Goal: Entertainment & Leisure: Consume media (video, audio)

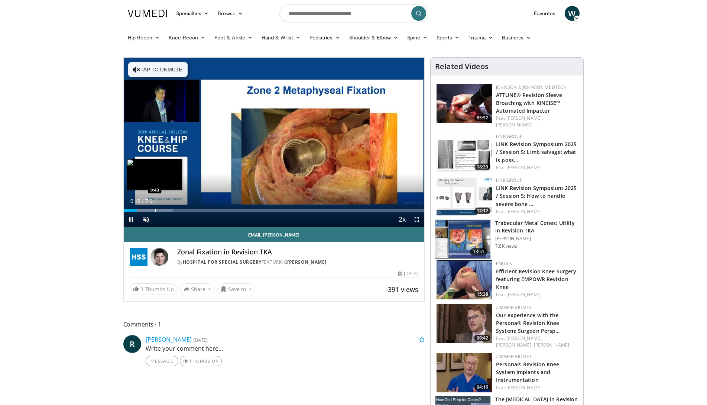
click at [155, 210] on div "Progress Bar" at bounding box center [155, 210] width 1 height 3
click at [168, 210] on div "Progress Bar" at bounding box center [168, 210] width 1 height 3
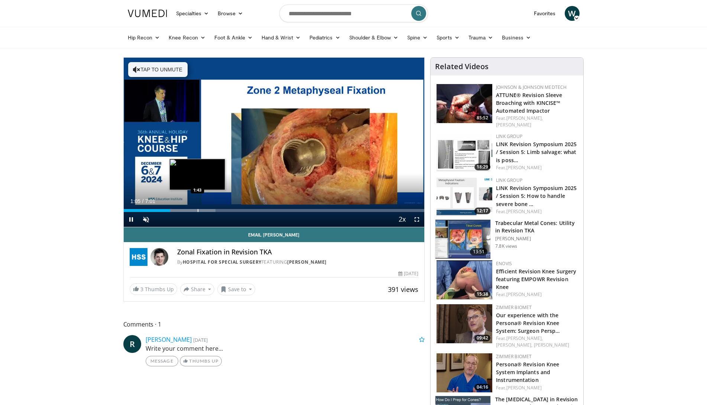
click at [198, 210] on div "Progress Bar" at bounding box center [198, 210] width 1 height 3
click at [230, 210] on div "Progress Bar" at bounding box center [230, 210] width 1 height 3
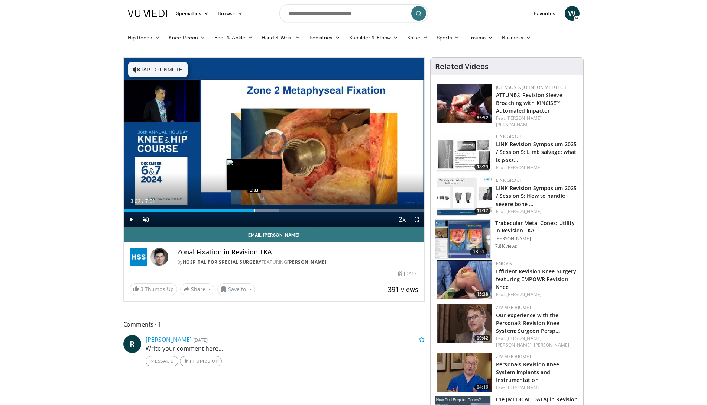
click at [255, 210] on div "Progress Bar" at bounding box center [255, 210] width 1 height 3
click at [276, 211] on div "Progress Bar" at bounding box center [276, 210] width 1 height 3
click at [276, 209] on div "Progress Bar" at bounding box center [276, 210] width 1 height 3
click at [273, 210] on div "Progress Bar" at bounding box center [273, 210] width 1 height 3
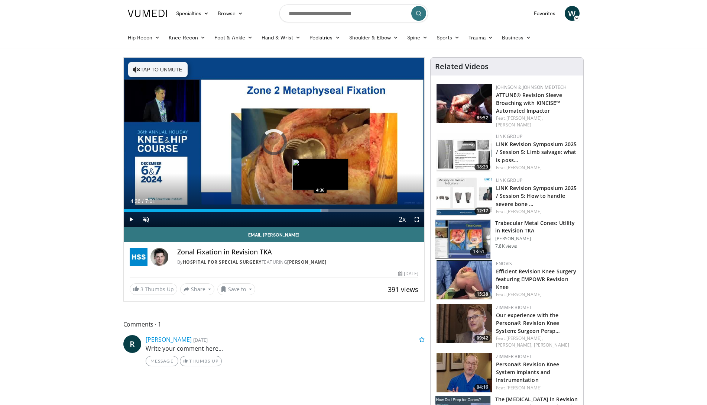
click at [321, 212] on div "Progress Bar" at bounding box center [321, 210] width 1 height 3
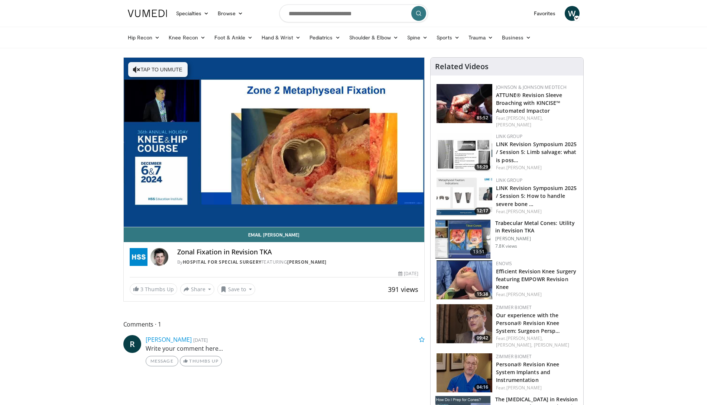
click at [339, 211] on div "10 seconds Tap to unmute" at bounding box center [274, 142] width 301 height 169
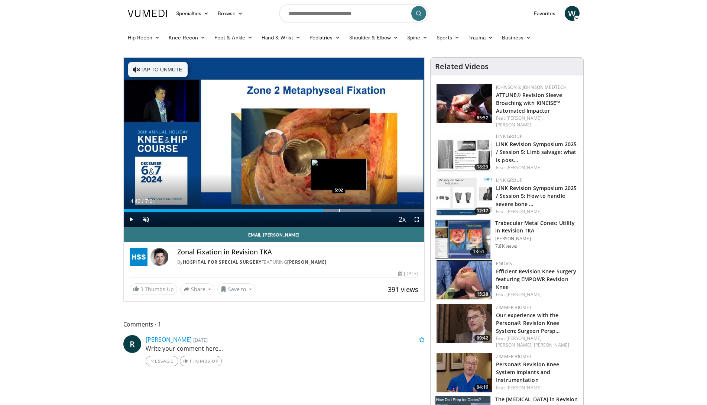
click at [339, 210] on div "Progress Bar" at bounding box center [339, 210] width 1 height 3
click at [368, 210] on div "Progress Bar" at bounding box center [351, 210] width 68 height 3
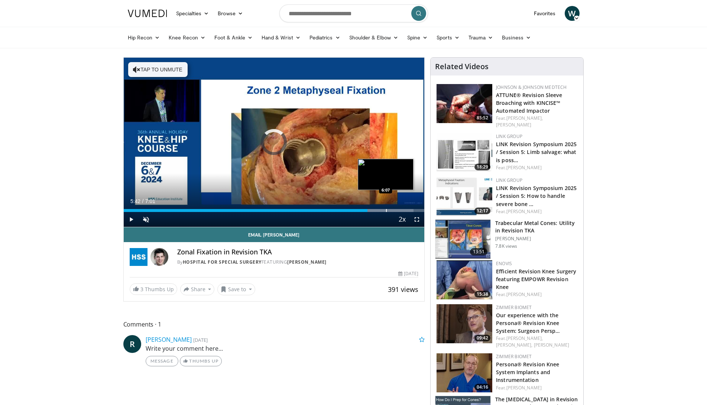
click at [386, 209] on div "Progress Bar" at bounding box center [386, 210] width 1 height 3
click at [404, 210] on div "Progress Bar" at bounding box center [404, 210] width 1 height 3
click at [413, 210] on div "Progress Bar" at bounding box center [413, 210] width 1 height 3
click at [418, 212] on div "Progress Bar" at bounding box center [418, 210] width 1 height 3
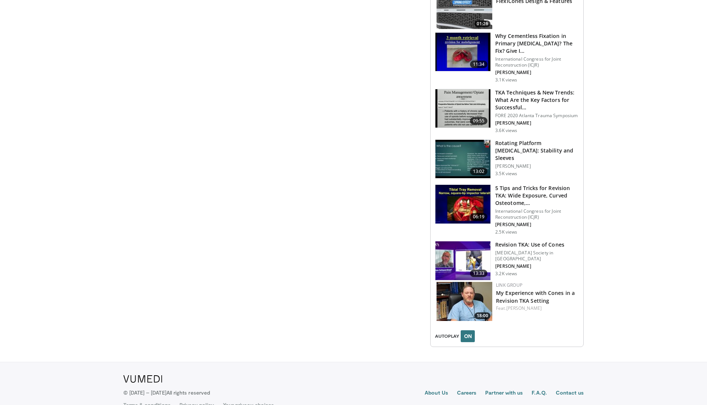
scroll to position [690, 0]
